Goal: Task Accomplishment & Management: Use online tool/utility

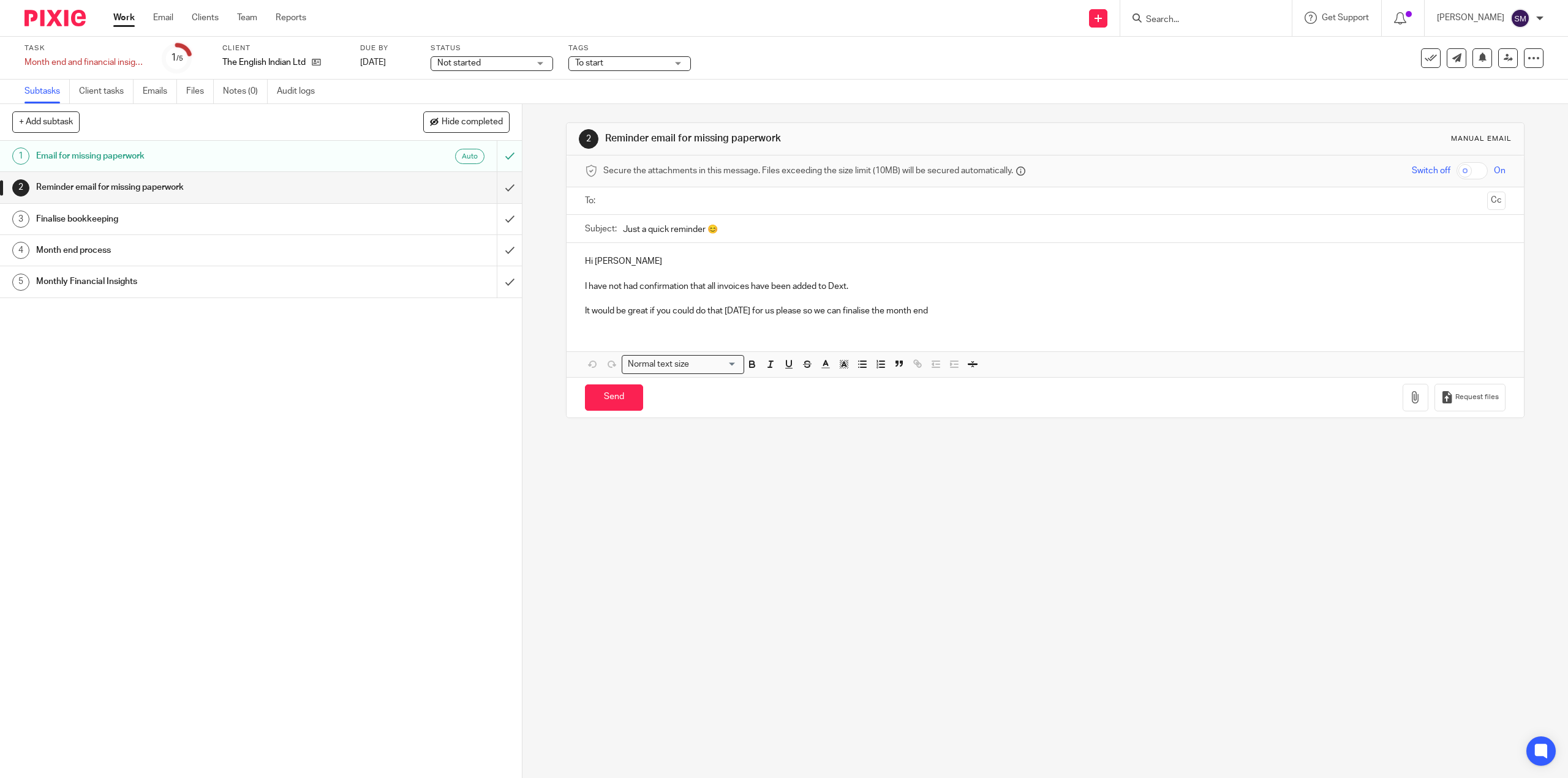
click at [525, 66] on span "Not started" at bounding box center [483, 63] width 92 height 13
click at [477, 101] on li "In progress" at bounding box center [492, 108] width 121 height 25
click at [611, 56] on div "To start" at bounding box center [629, 63] width 122 height 15
click at [607, 85] on span "To start" at bounding box center [603, 83] width 28 height 9
checkbox input "false"
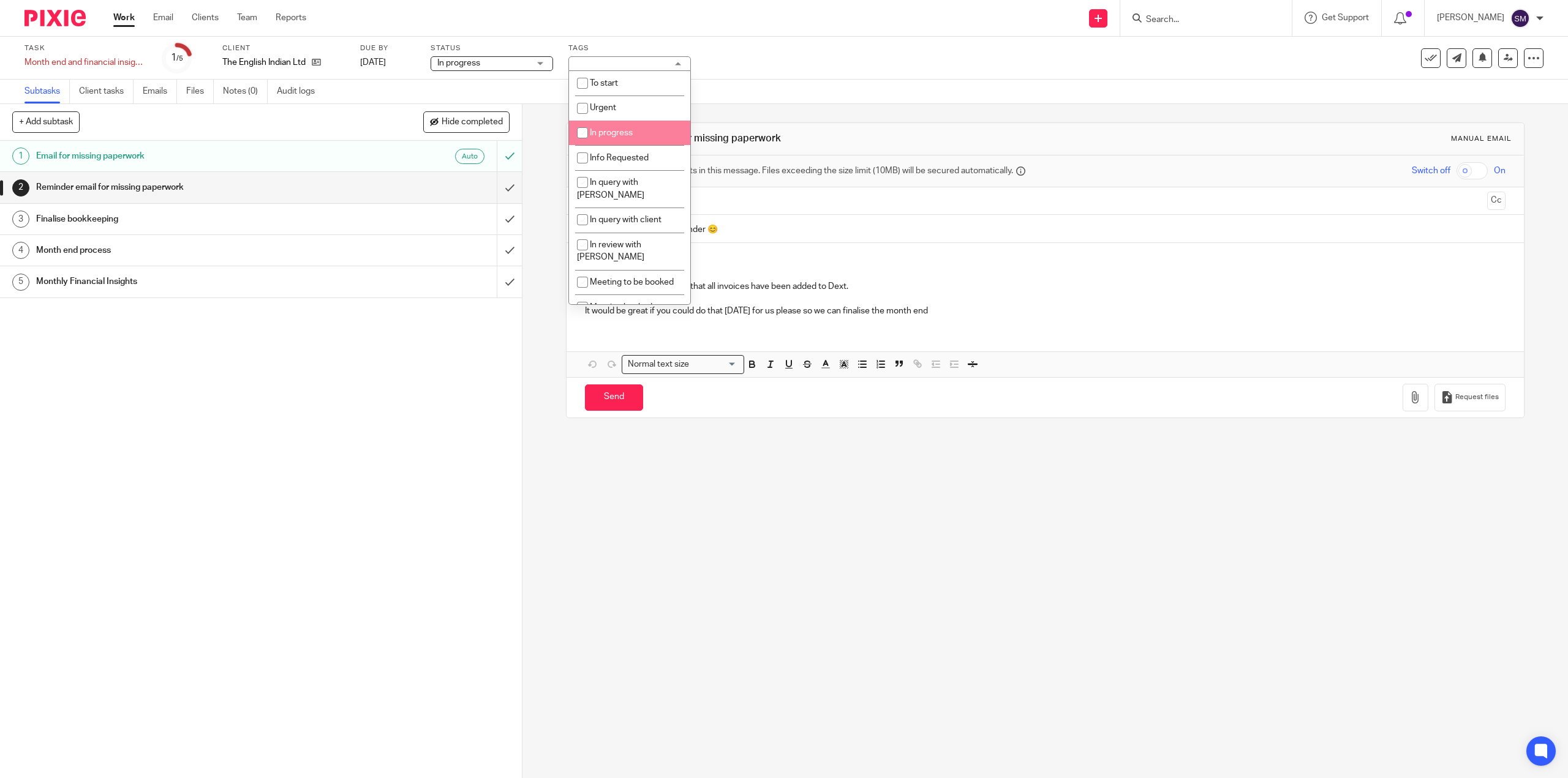
drag, startPoint x: 607, startPoint y: 128, endPoint x: 631, endPoint y: 138, distance: 26.0
click at [607, 129] on li "In progress" at bounding box center [629, 133] width 121 height 25
checkbox input "true"
click at [357, 442] on div "1 Email for missing paperwork Auto 2 Reminder email for missing paperwork 3 Fin…" at bounding box center [261, 459] width 522 height 637
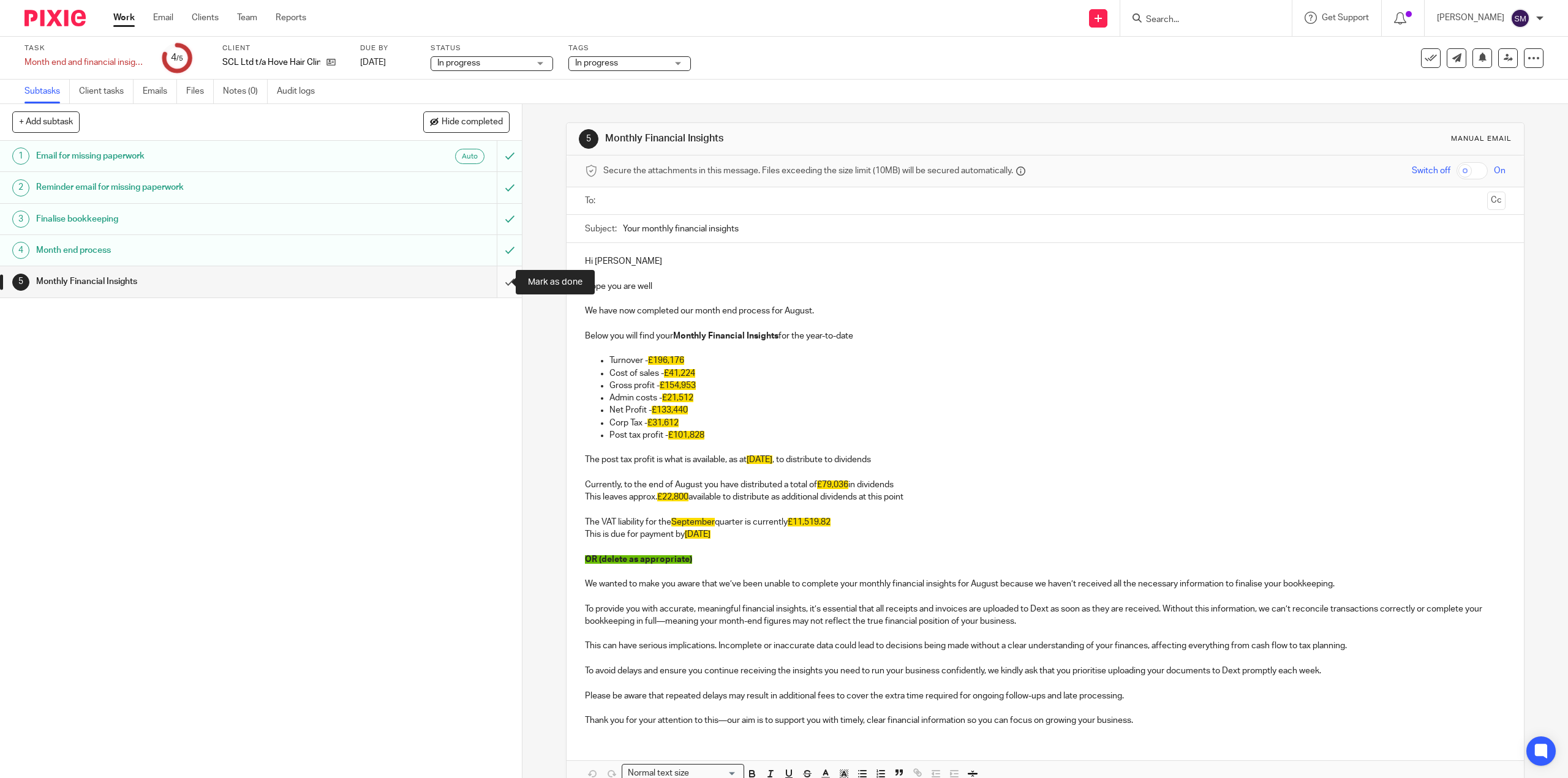
click at [493, 290] on input "submit" at bounding box center [261, 282] width 522 height 31
